Goal: Use online tool/utility: Use online tool/utility

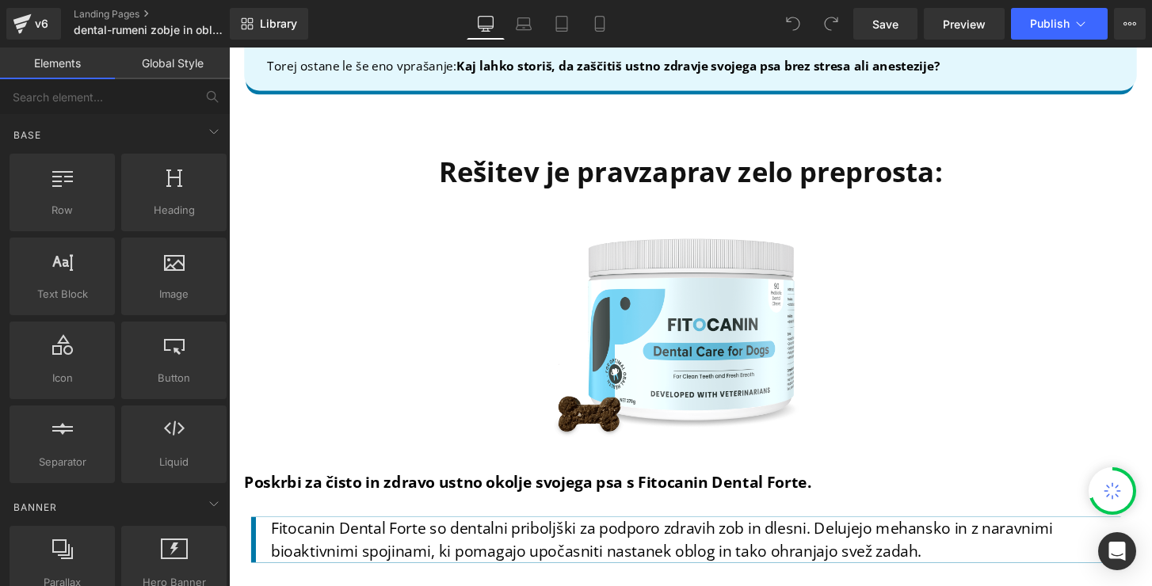
scroll to position [3931, 0]
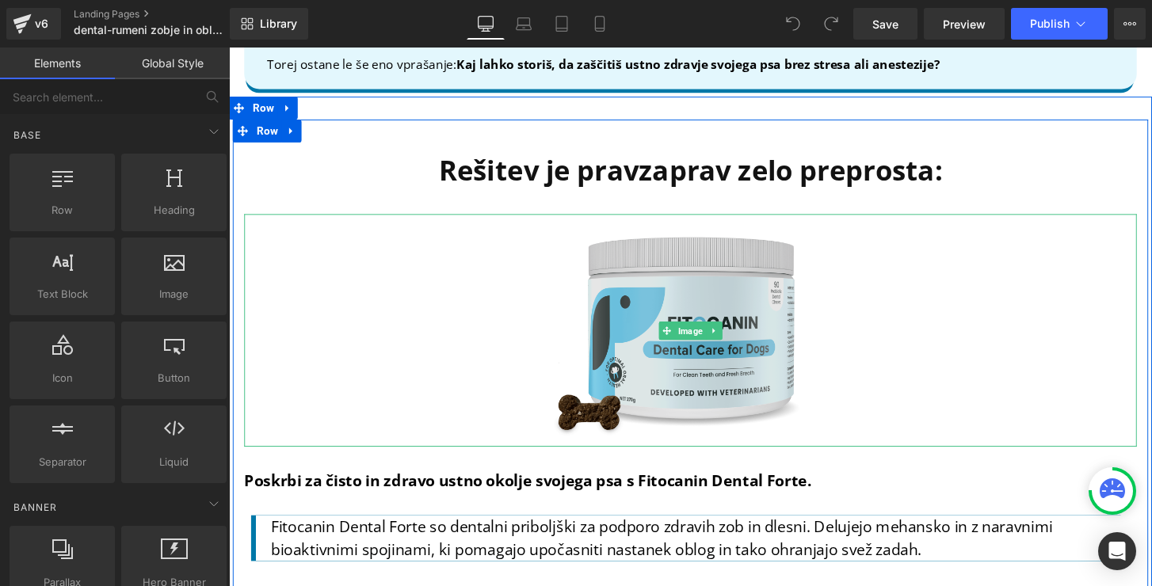
click at [642, 391] on img at bounding box center [708, 340] width 325 height 241
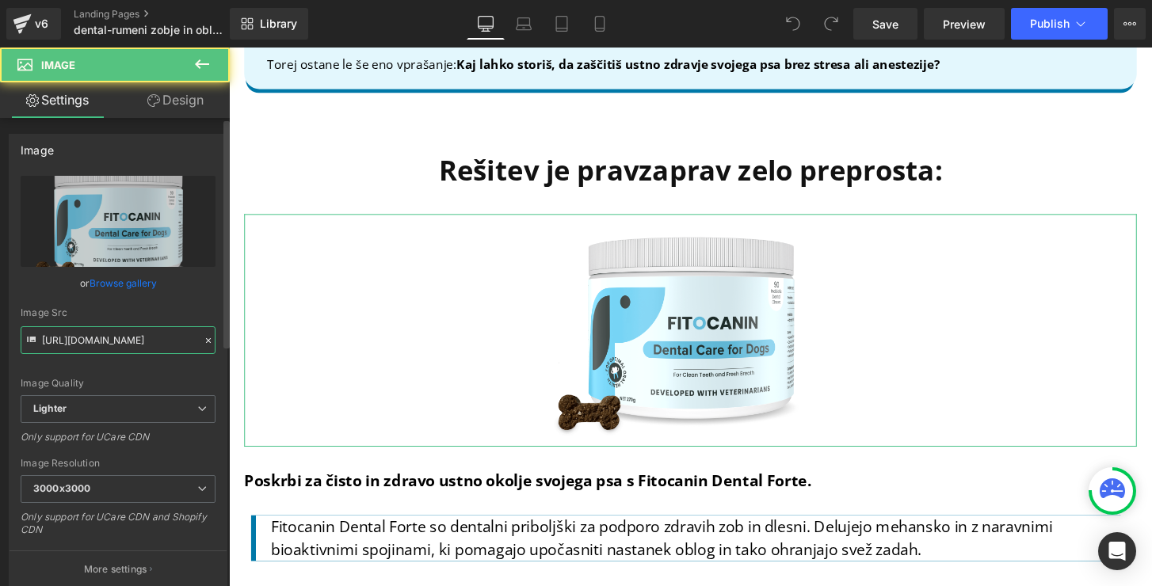
click at [76, 341] on input "[URL][DOMAIN_NAME]" at bounding box center [118, 340] width 195 height 28
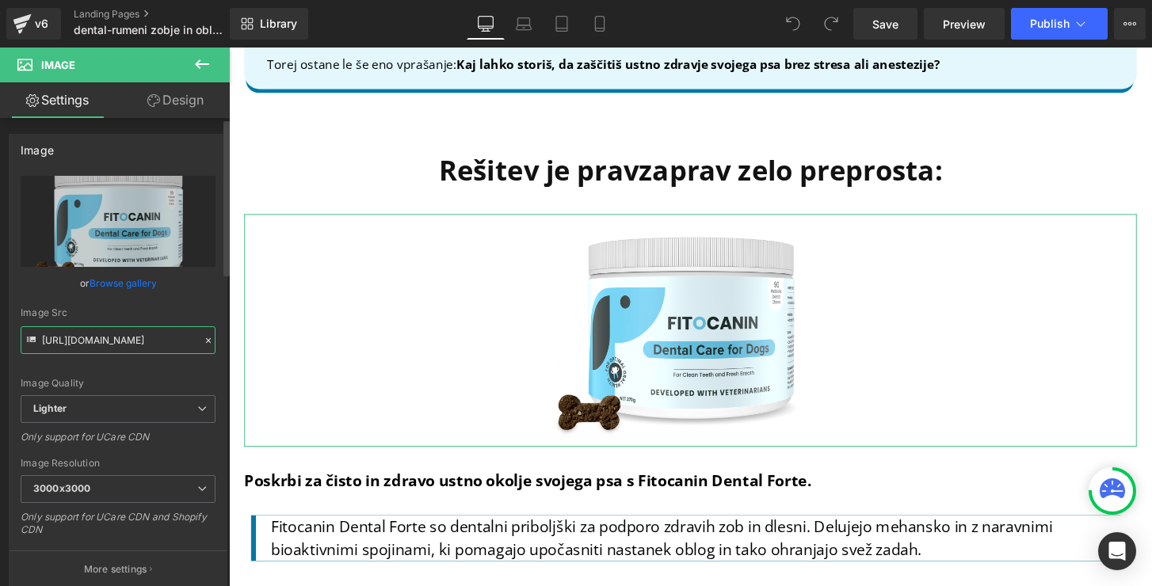
click at [76, 341] on input "[URL][DOMAIN_NAME]" at bounding box center [118, 340] width 195 height 28
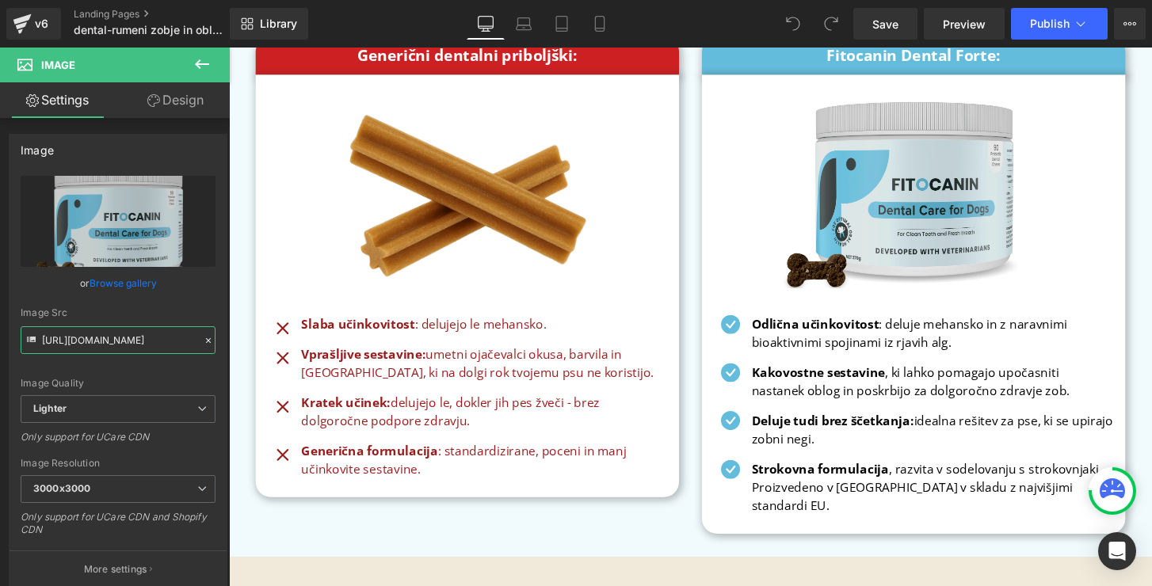
scroll to position [6895, 0]
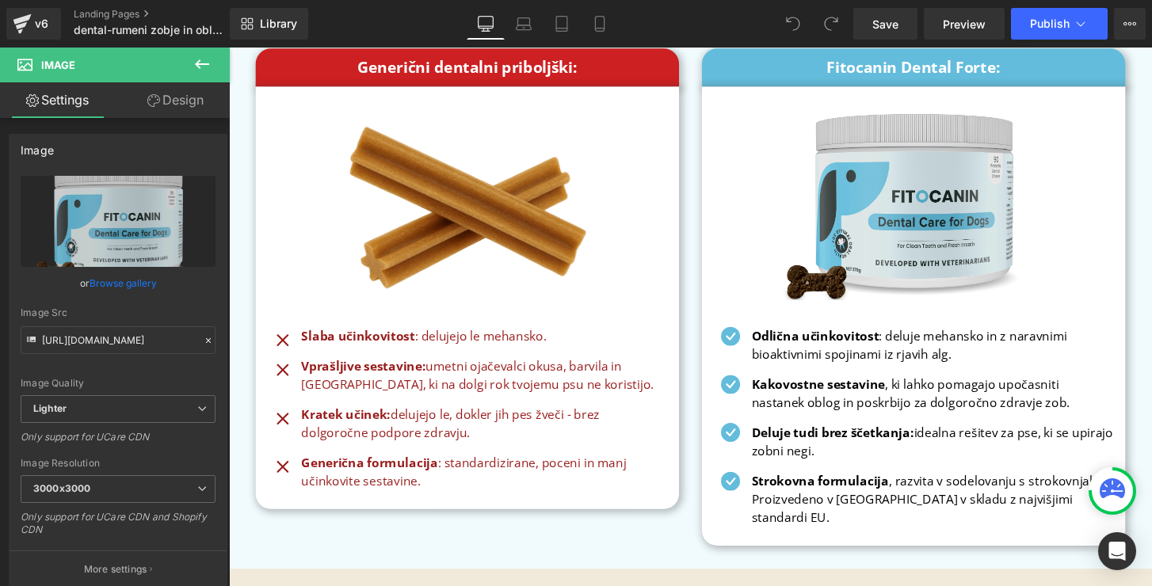
click at [982, 204] on img at bounding box center [940, 213] width 312 height 250
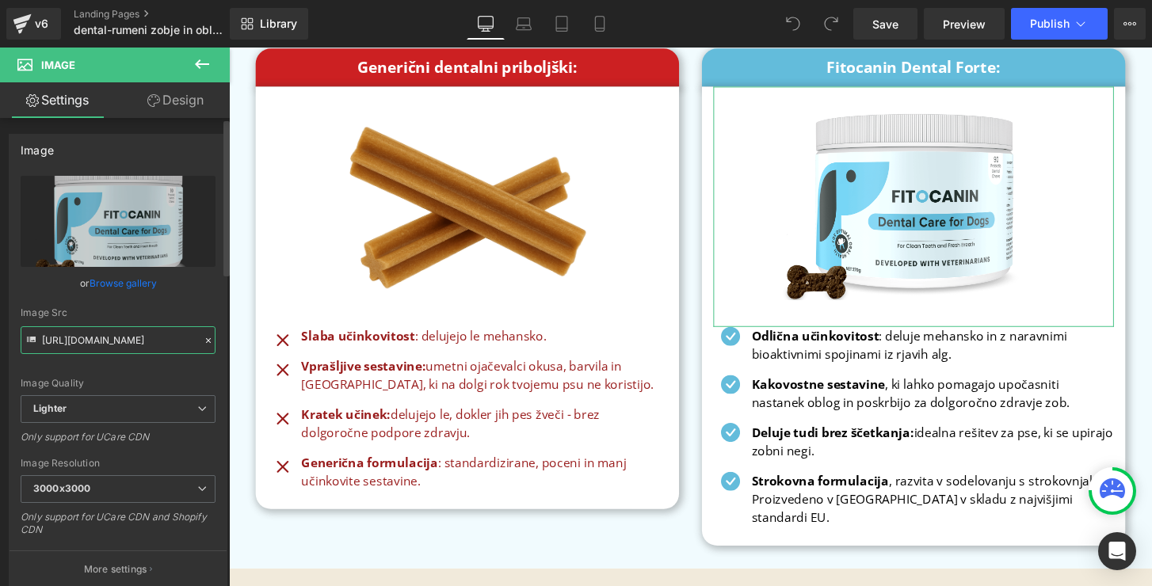
click at [104, 340] on input "[URL][DOMAIN_NAME]" at bounding box center [118, 340] width 195 height 28
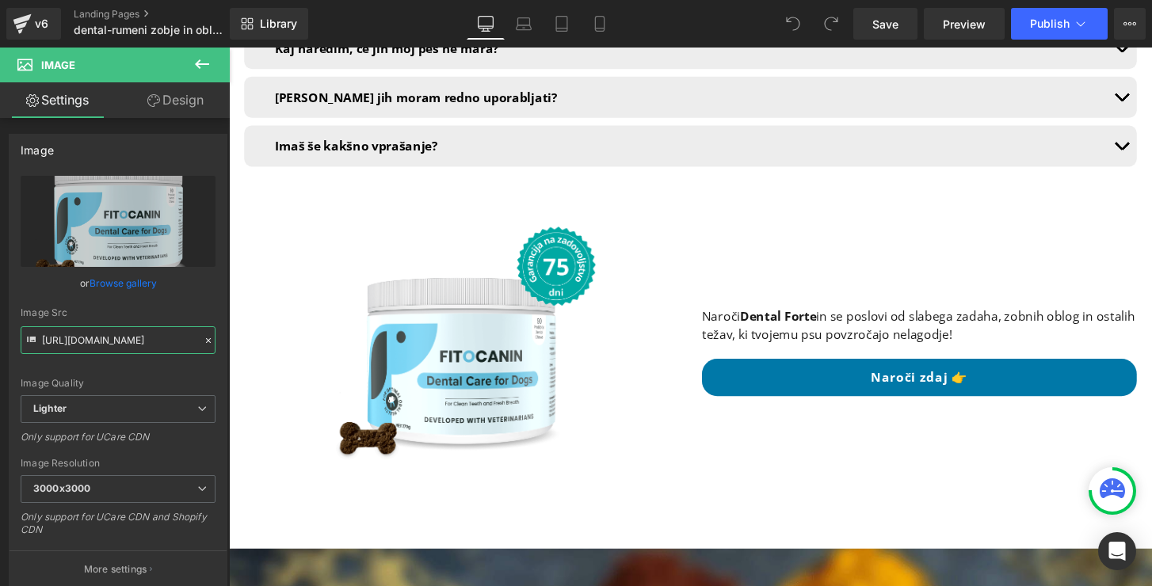
scroll to position [11105, 0]
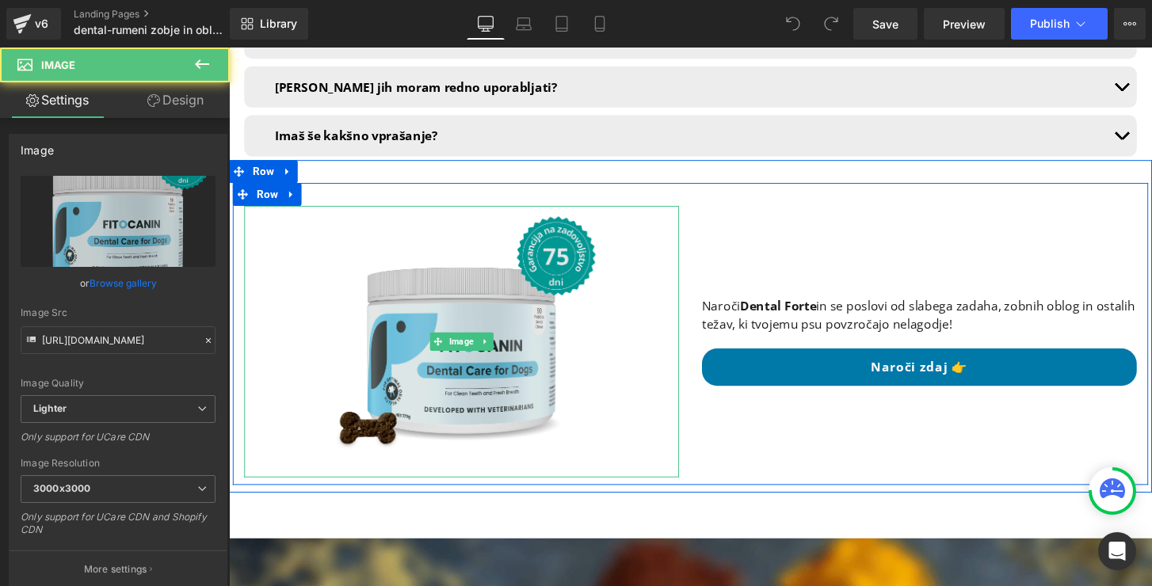
click at [482, 258] on div "Image" at bounding box center [471, 352] width 452 height 281
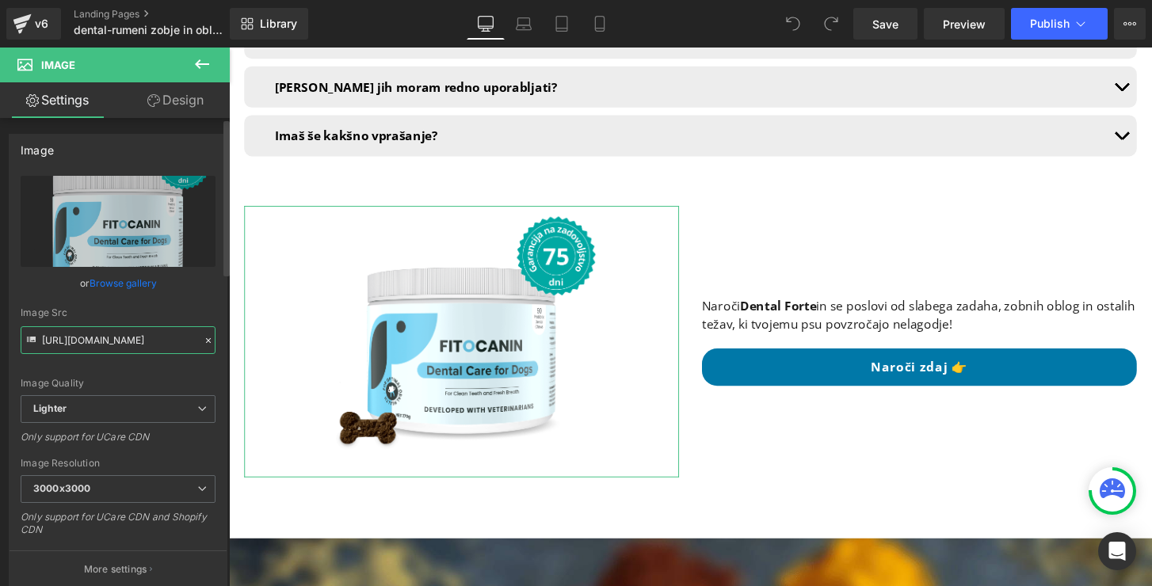
click at [109, 340] on input "[URL][DOMAIN_NAME]" at bounding box center [118, 340] width 195 height 28
click at [107, 343] on input "[URL][DOMAIN_NAME]" at bounding box center [118, 340] width 195 height 28
click at [104, 342] on input "[URL][DOMAIN_NAME]" at bounding box center [118, 340] width 195 height 28
click at [102, 342] on input "[URL][DOMAIN_NAME]" at bounding box center [118, 340] width 195 height 28
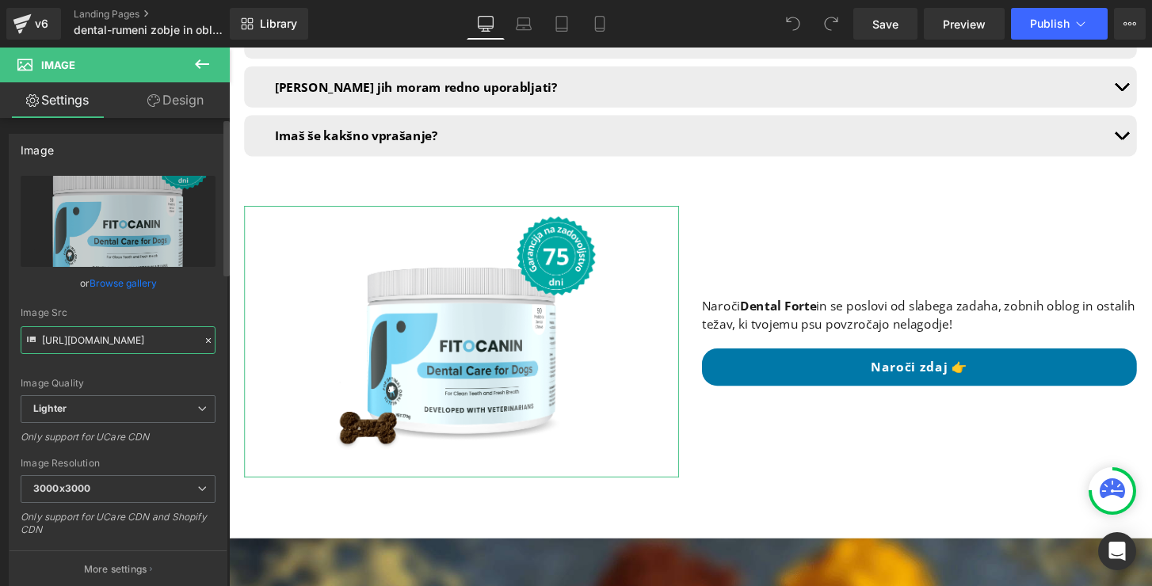
click at [98, 341] on input "[URL][DOMAIN_NAME]" at bounding box center [118, 340] width 195 height 28
